Goal: Find specific page/section: Find specific page/section

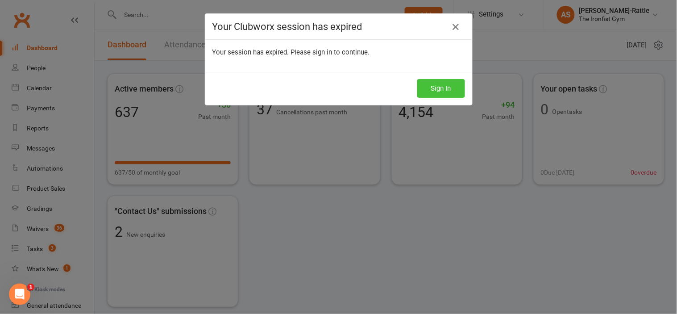
click at [441, 92] on button "Sign In" at bounding box center [441, 88] width 48 height 19
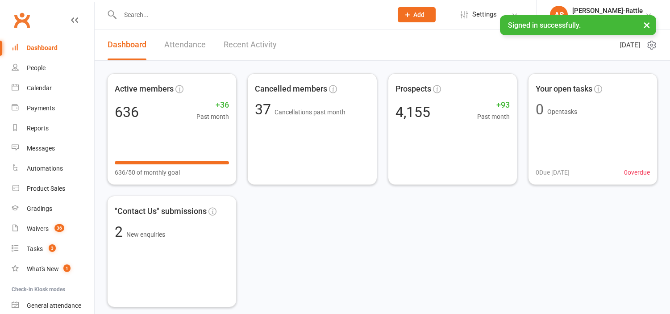
click at [648, 25] on button "×" at bounding box center [647, 24] width 16 height 19
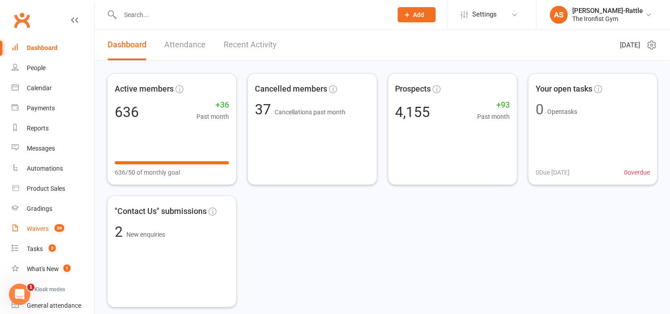
click at [51, 224] on link "Waivers 36" at bounding box center [53, 229] width 83 height 20
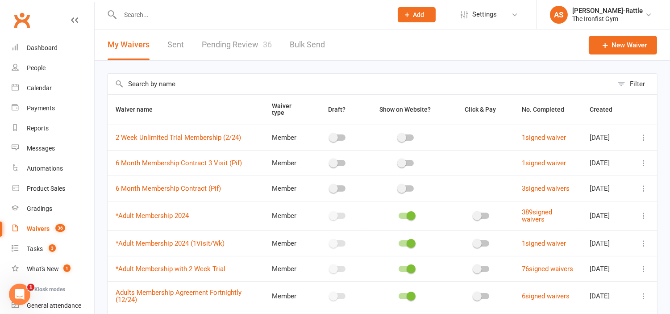
click at [221, 48] on link "Pending Review 36" at bounding box center [237, 44] width 70 height 31
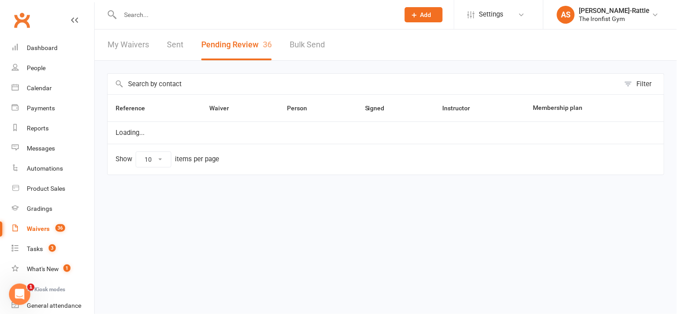
select select "50"
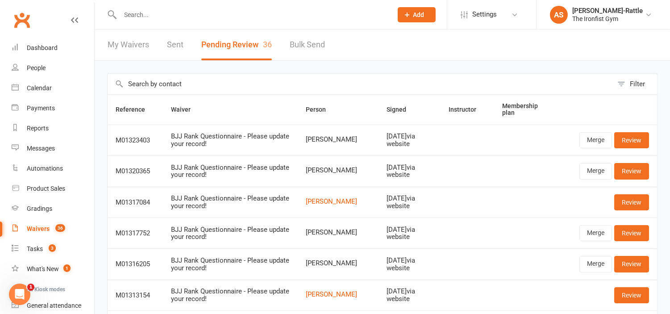
click at [38, 52] on link "Dashboard" at bounding box center [53, 48] width 83 height 20
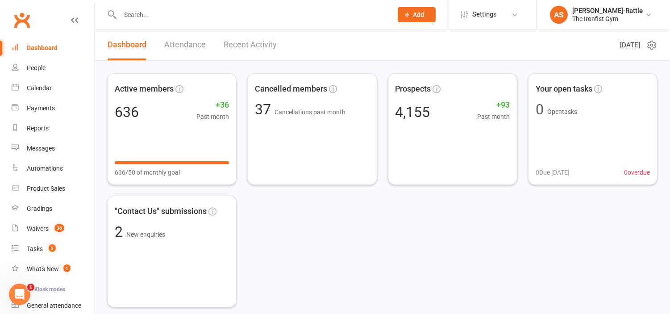
click at [320, 12] on input "text" at bounding box center [251, 14] width 269 height 12
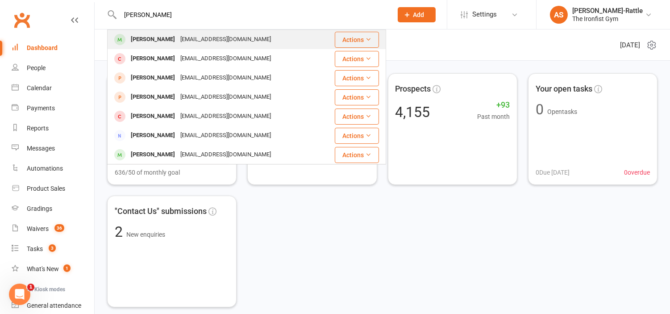
type input "[PERSON_NAME]"
click at [271, 39] on div "Mahendra Alageson [EMAIL_ADDRESS][DOMAIN_NAME]" at bounding box center [220, 39] width 224 height 18
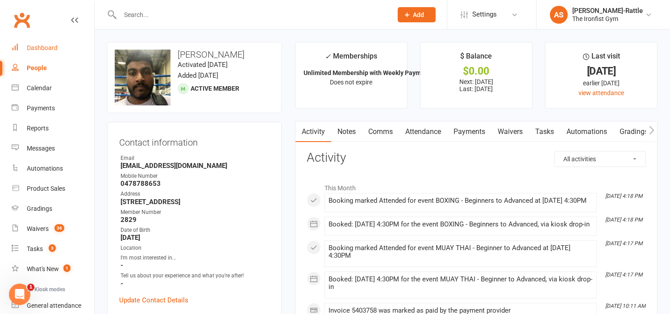
click at [63, 48] on link "Dashboard" at bounding box center [53, 48] width 83 height 20
